Goal: Information Seeking & Learning: Learn about a topic

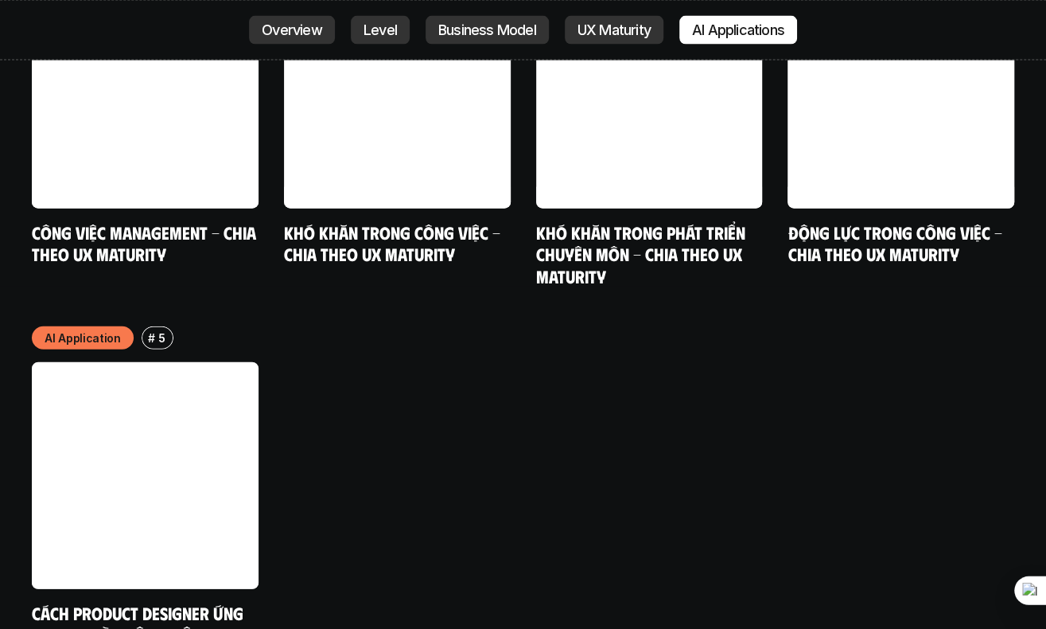
scroll to position [7854, 0]
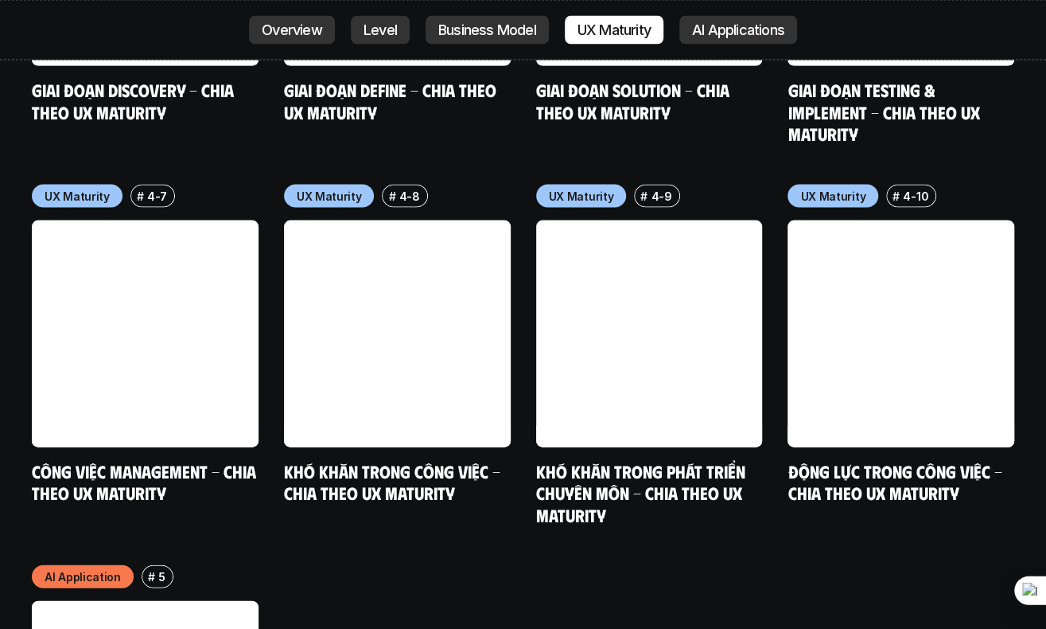
click at [311, 33] on p "Overview" at bounding box center [292, 30] width 60 height 16
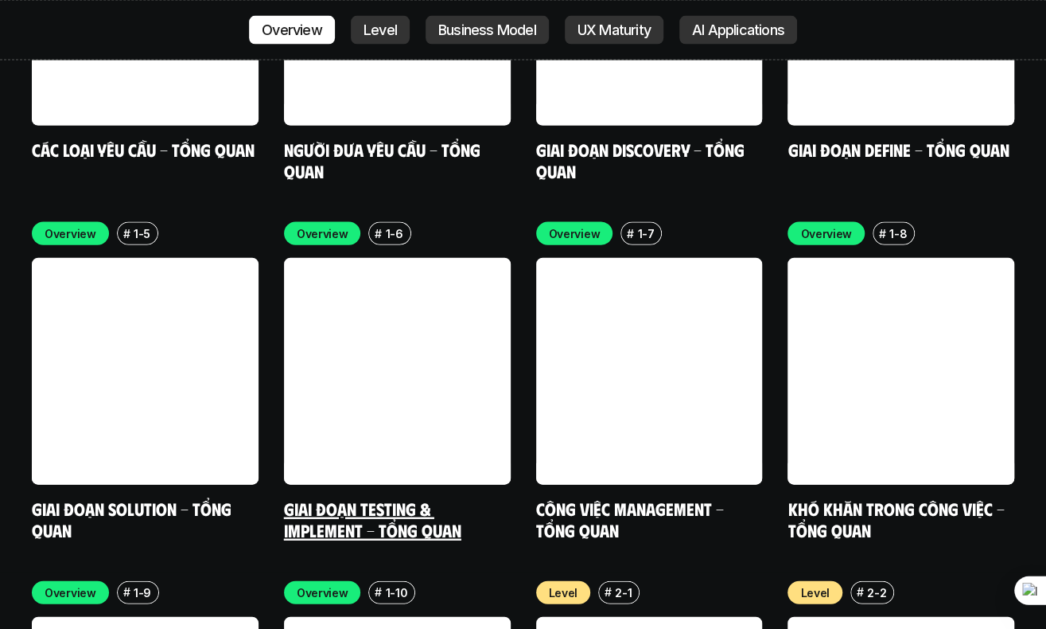
scroll to position [5177, 0]
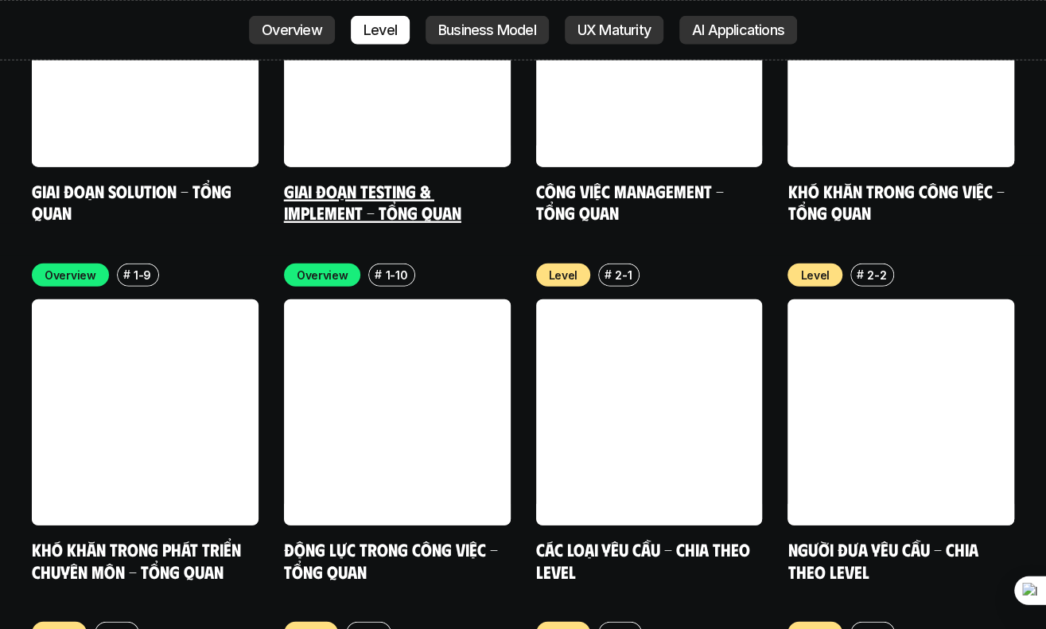
click at [450, 29] on link at bounding box center [397, 53] width 227 height 227
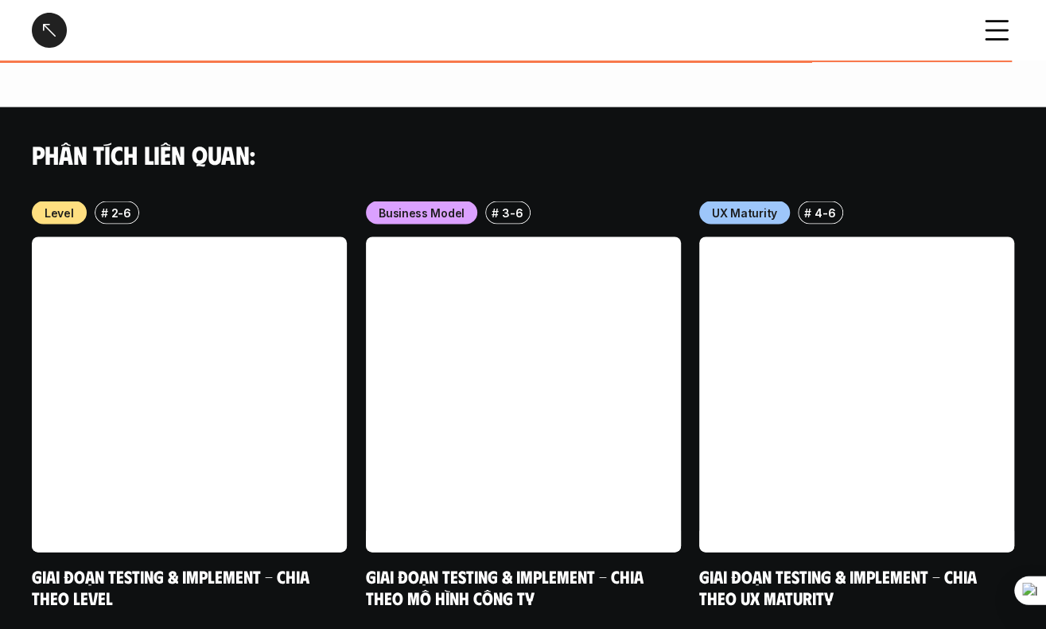
scroll to position [1441, 0]
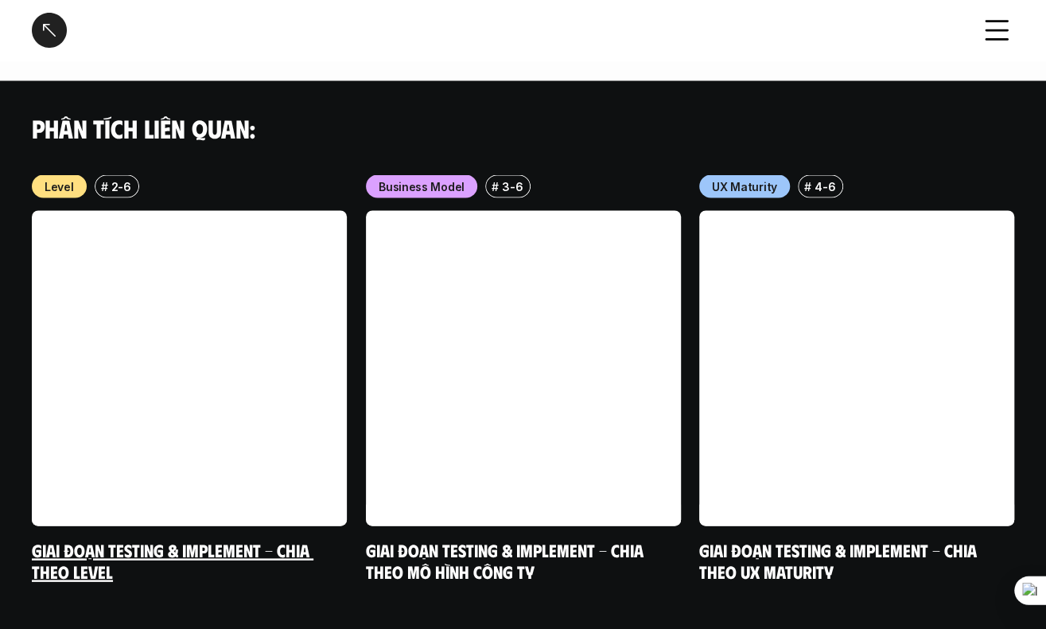
click at [155, 365] on link at bounding box center [189, 367] width 315 height 315
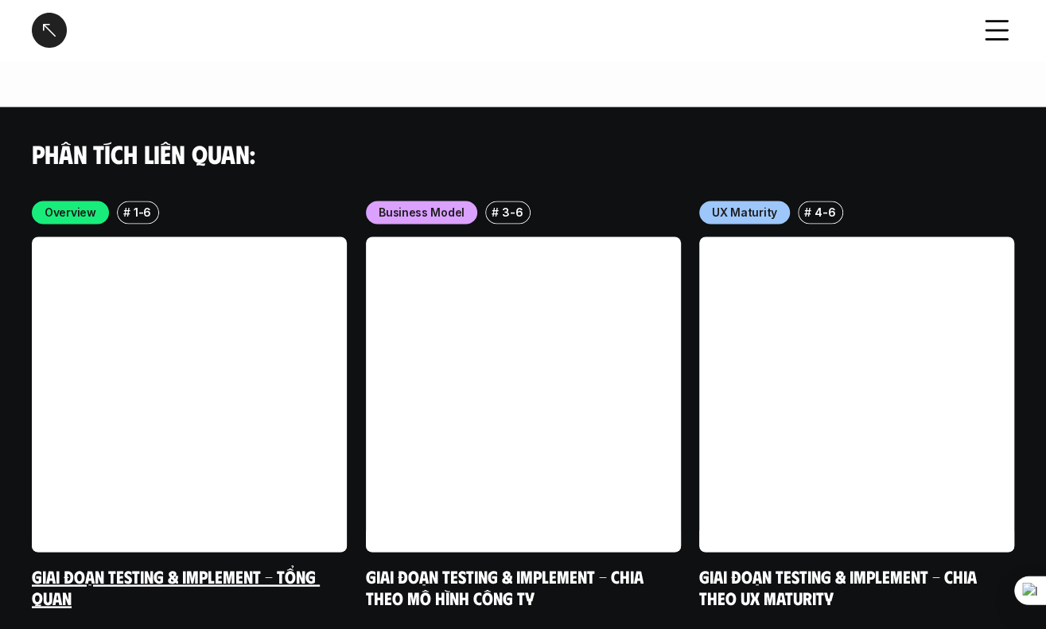
scroll to position [4428, 0]
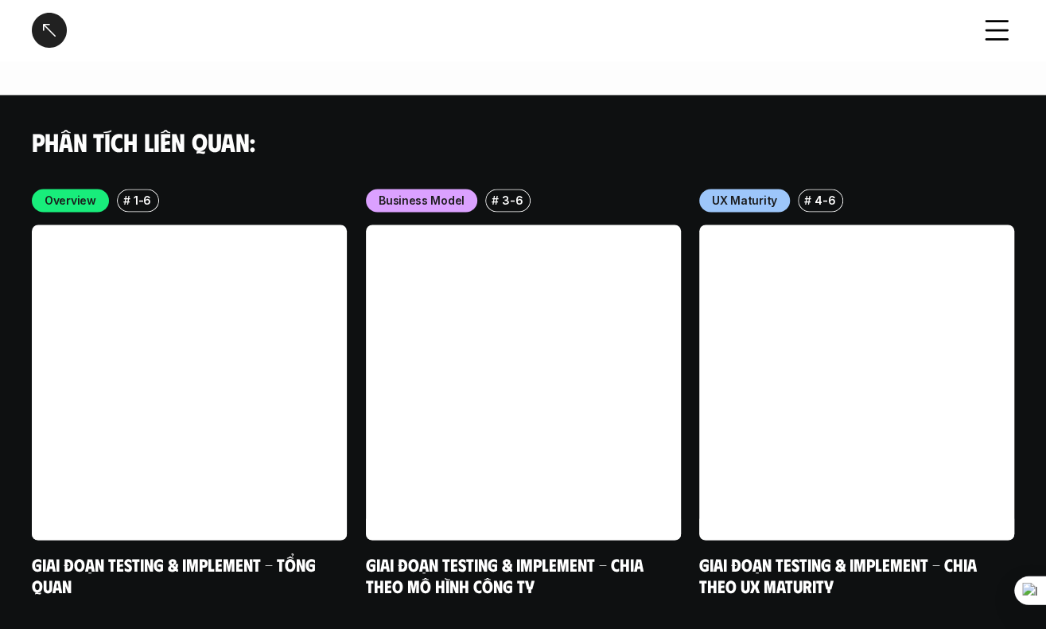
click at [794, 21] on div "Giai đoạn Testing & Implement - Chia theo Level" at bounding box center [496, 30] width 929 height 35
